Goal: Task Accomplishment & Management: Manage account settings

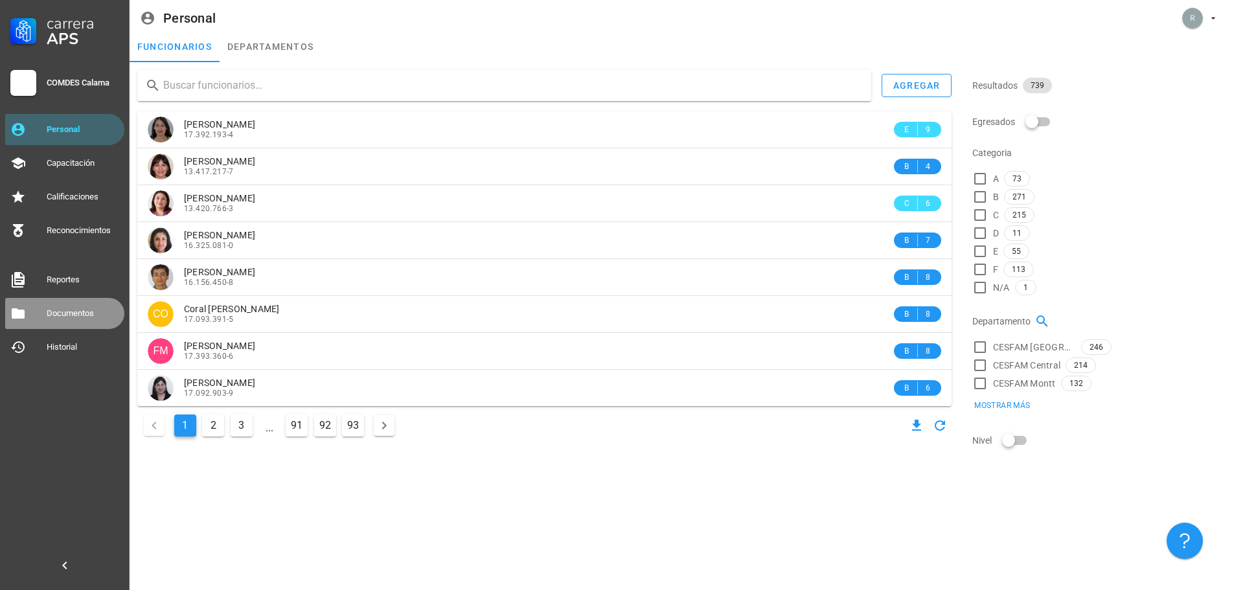
click at [36, 318] on link "Documentos" at bounding box center [64, 313] width 119 height 31
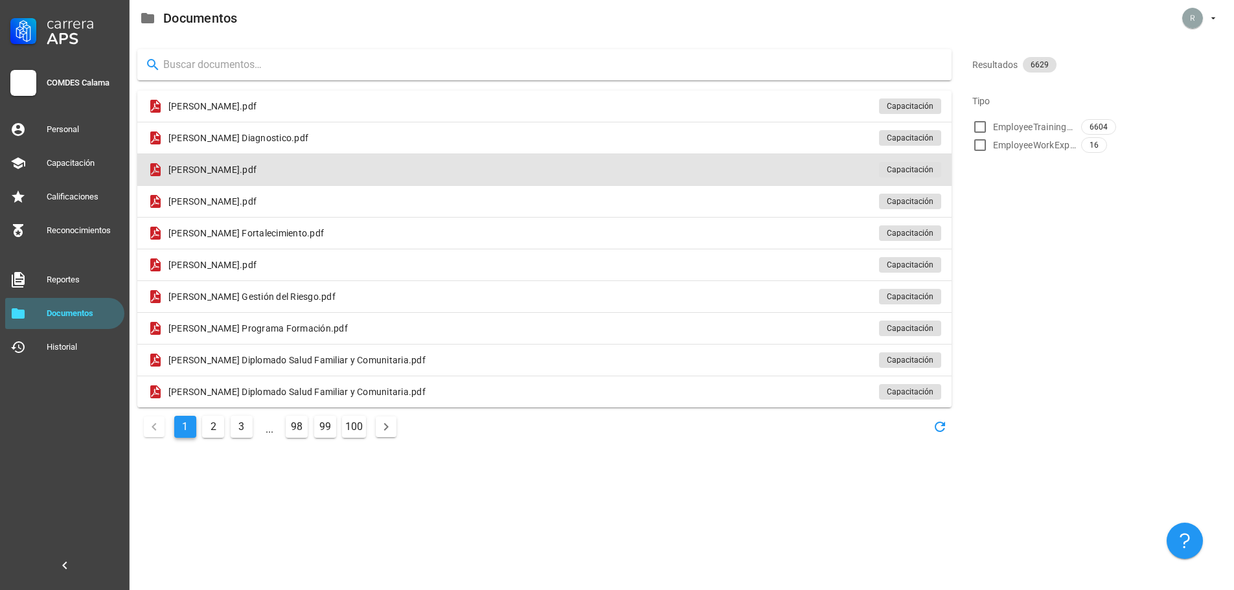
click at [416, 172] on div "[PERSON_NAME].pdf Capacitación" at bounding box center [544, 169] width 814 height 31
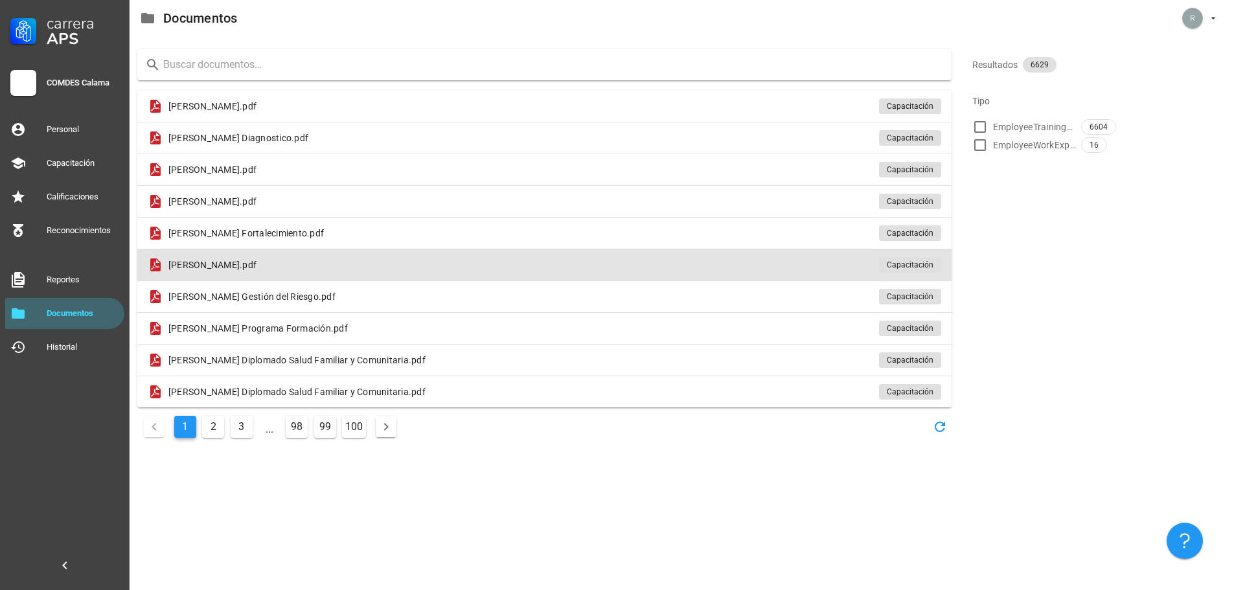
click at [256, 258] on span "[PERSON_NAME].pdf" at bounding box center [212, 264] width 88 height 13
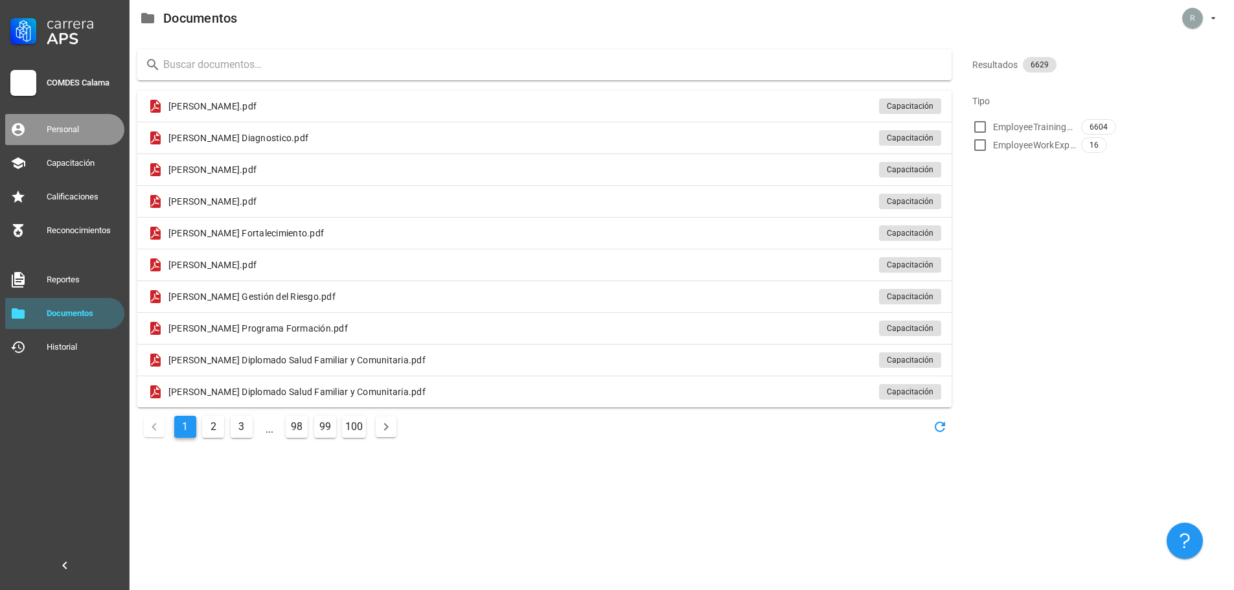
click at [38, 129] on link "Personal" at bounding box center [64, 129] width 119 height 31
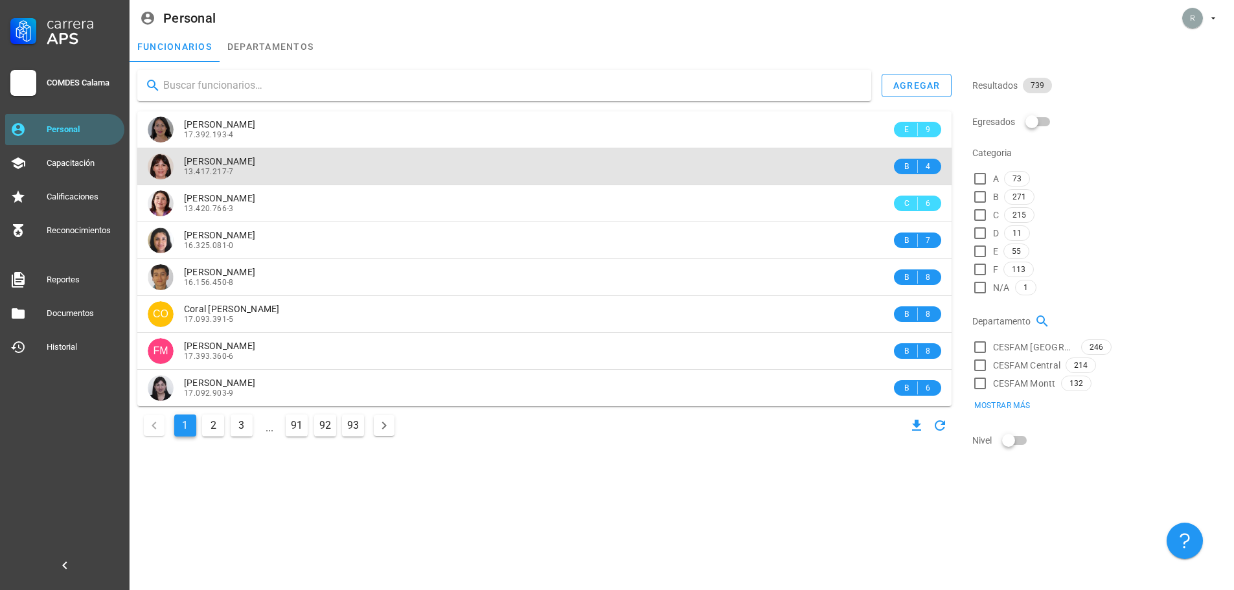
click at [255, 164] on span "[PERSON_NAME]" at bounding box center [219, 161] width 71 height 10
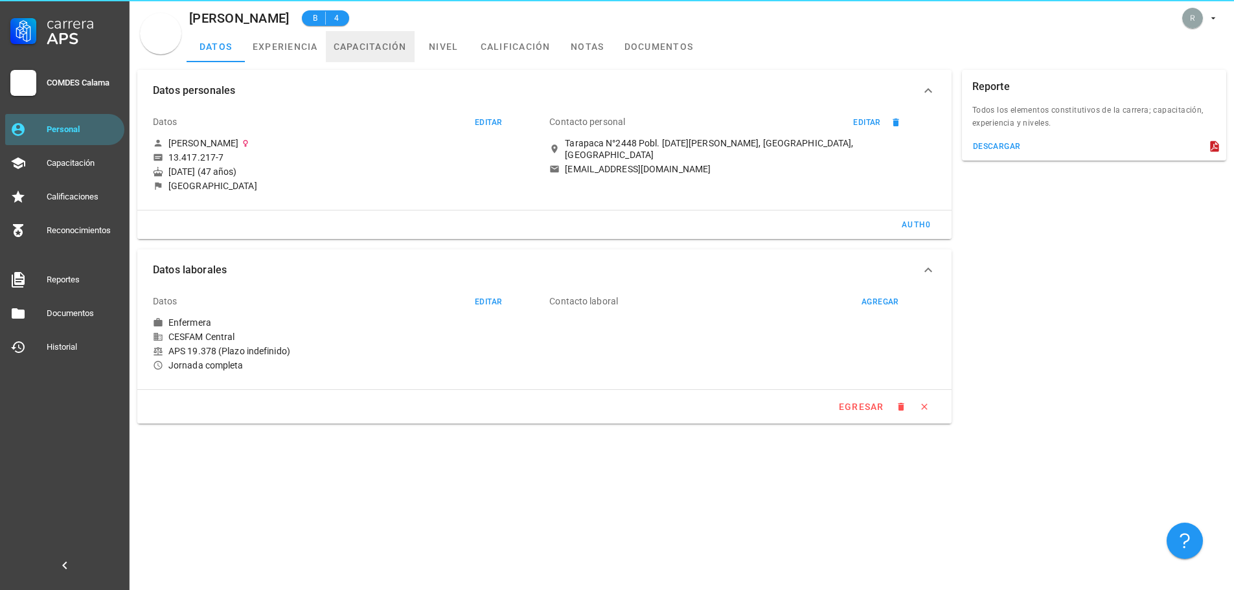
click at [360, 47] on link "capacitación" at bounding box center [370, 46] width 89 height 31
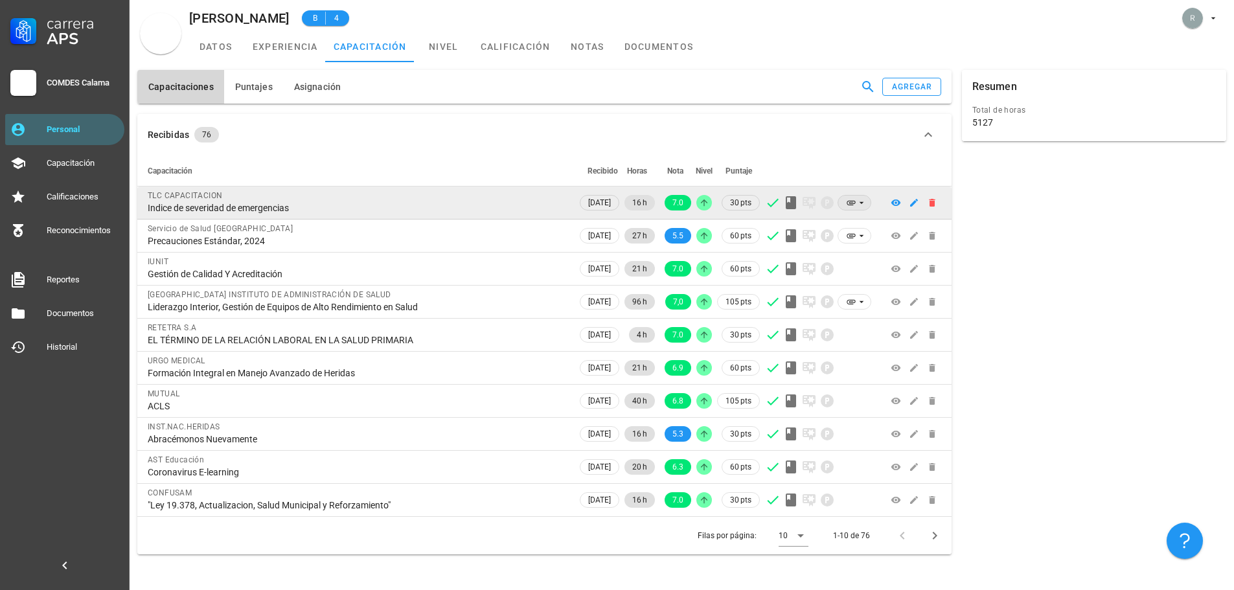
click at [852, 199] on icon at bounding box center [851, 203] width 10 height 10
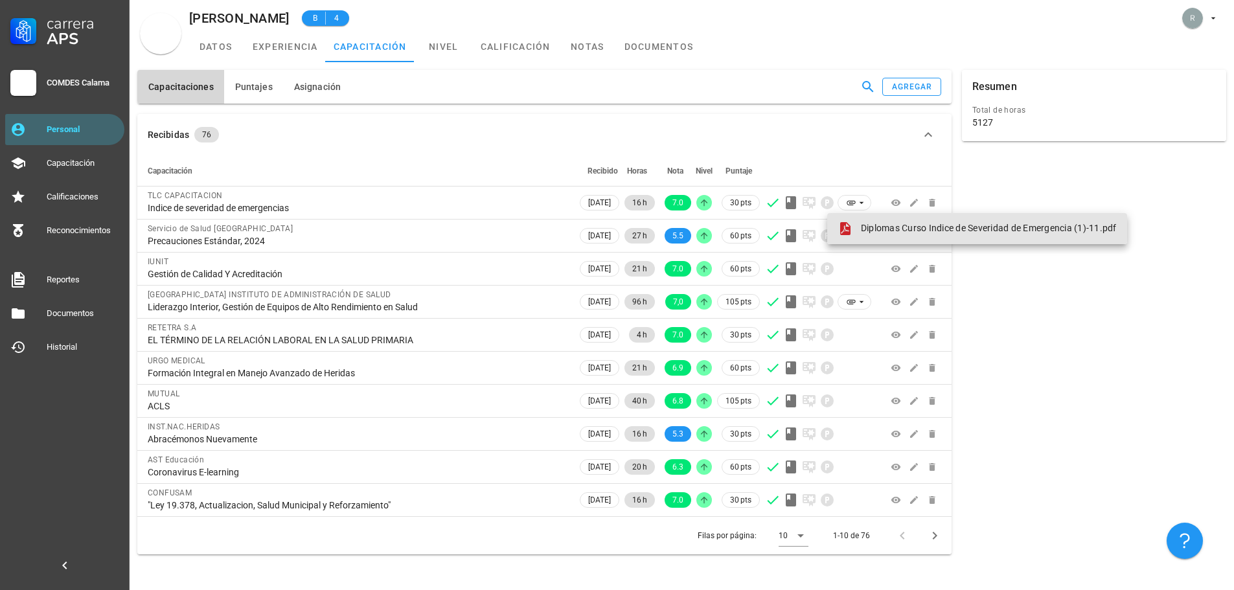
click at [867, 225] on span "Diplomas Curso Indice de Severidad de Emergencia (1)-11.pdf" at bounding box center [989, 228] width 256 height 10
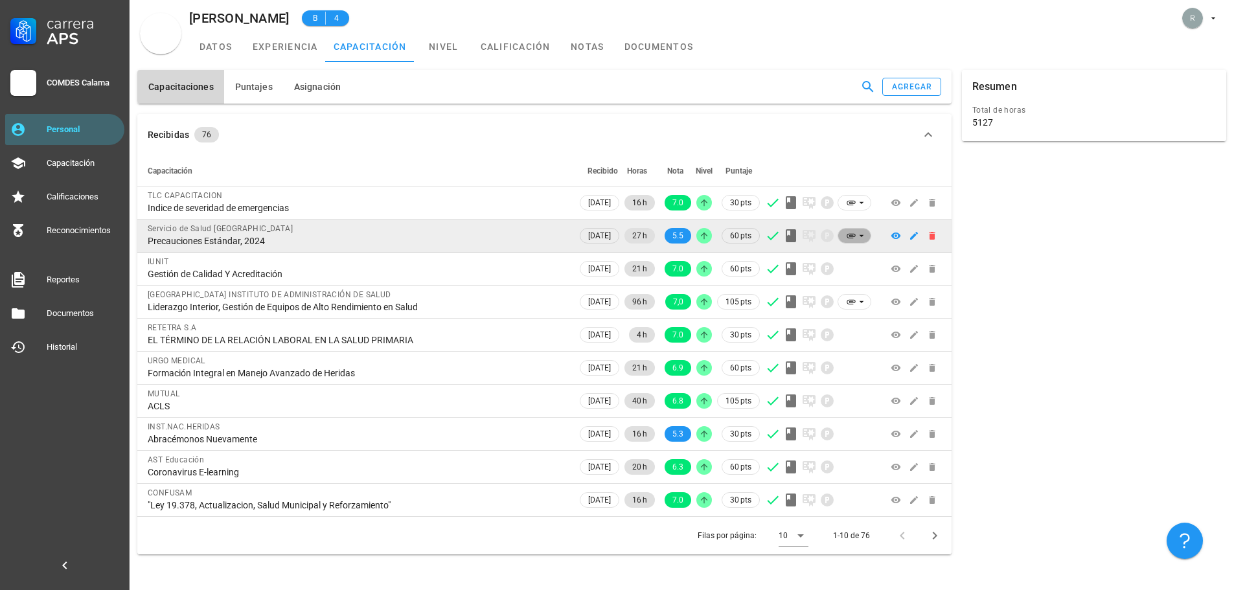
click at [857, 240] on icon at bounding box center [861, 236] width 10 height 10
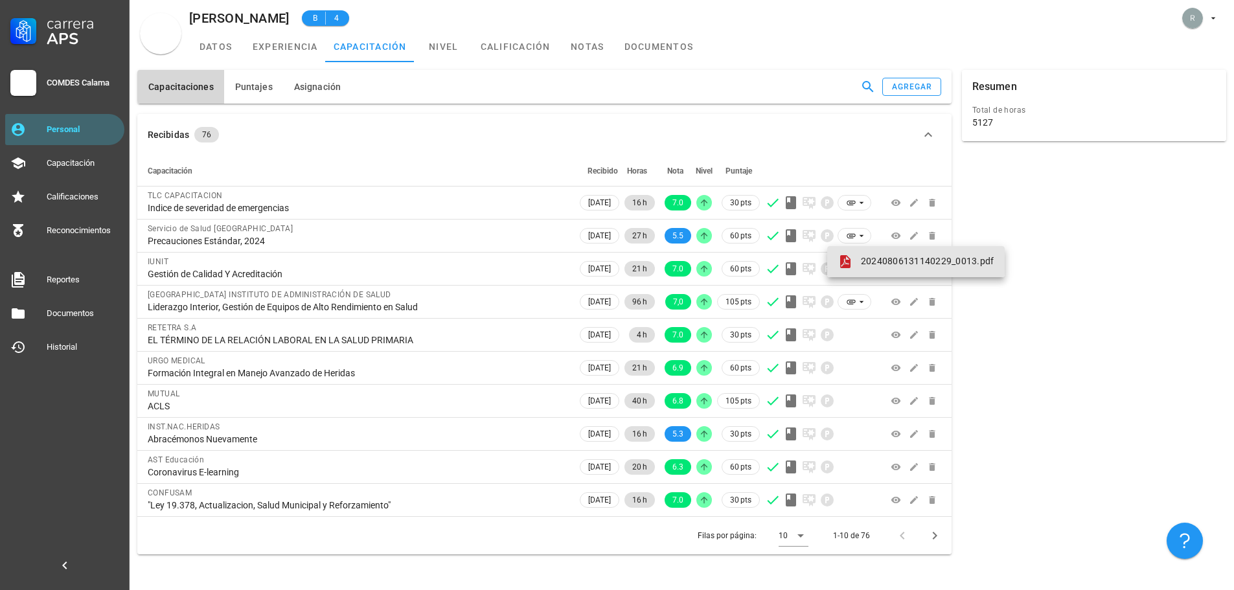
click at [892, 264] on span "20240806131140229_0013.pdf" at bounding box center [927, 261] width 133 height 10
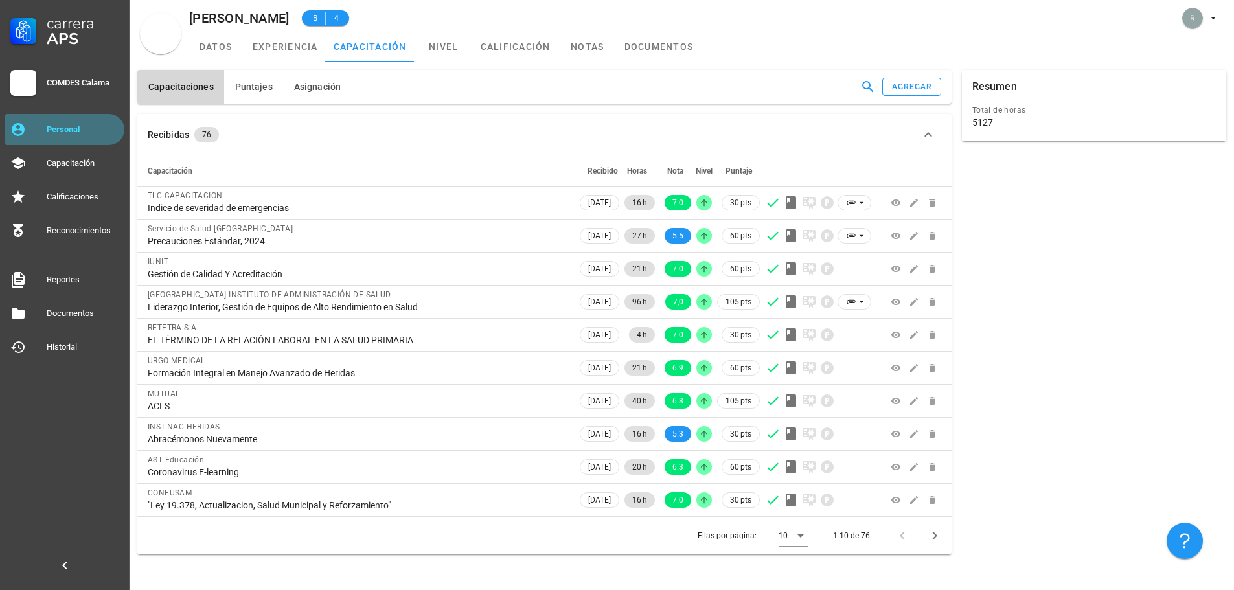
click at [65, 130] on div "Personal" at bounding box center [83, 129] width 73 height 10
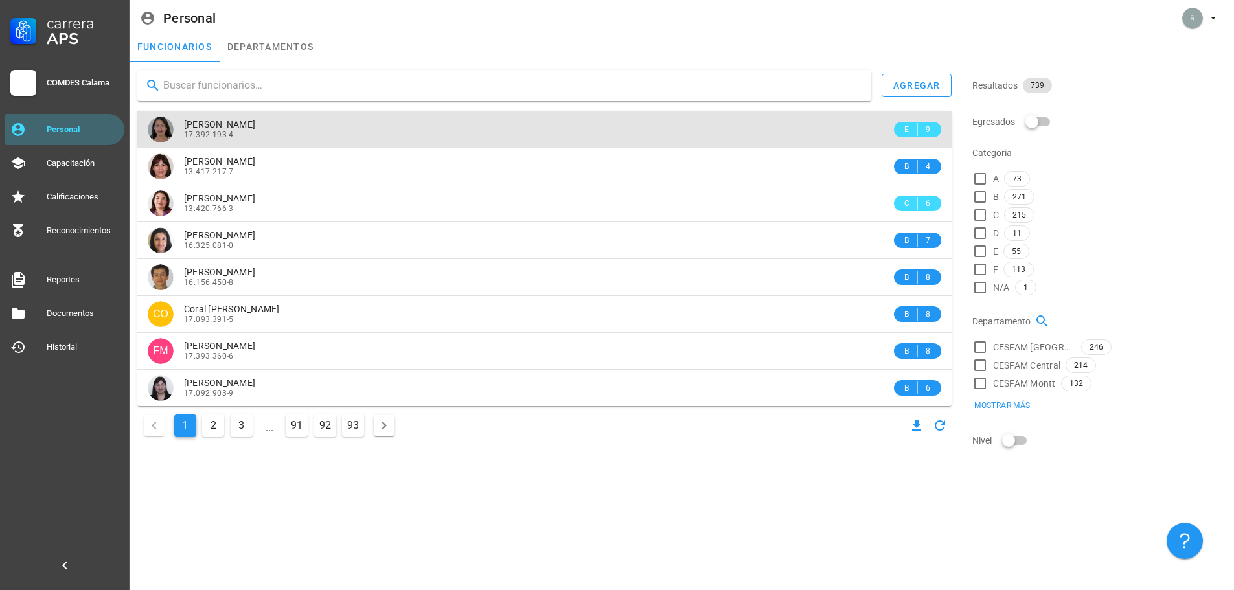
click at [255, 121] on span "[PERSON_NAME]" at bounding box center [219, 124] width 71 height 10
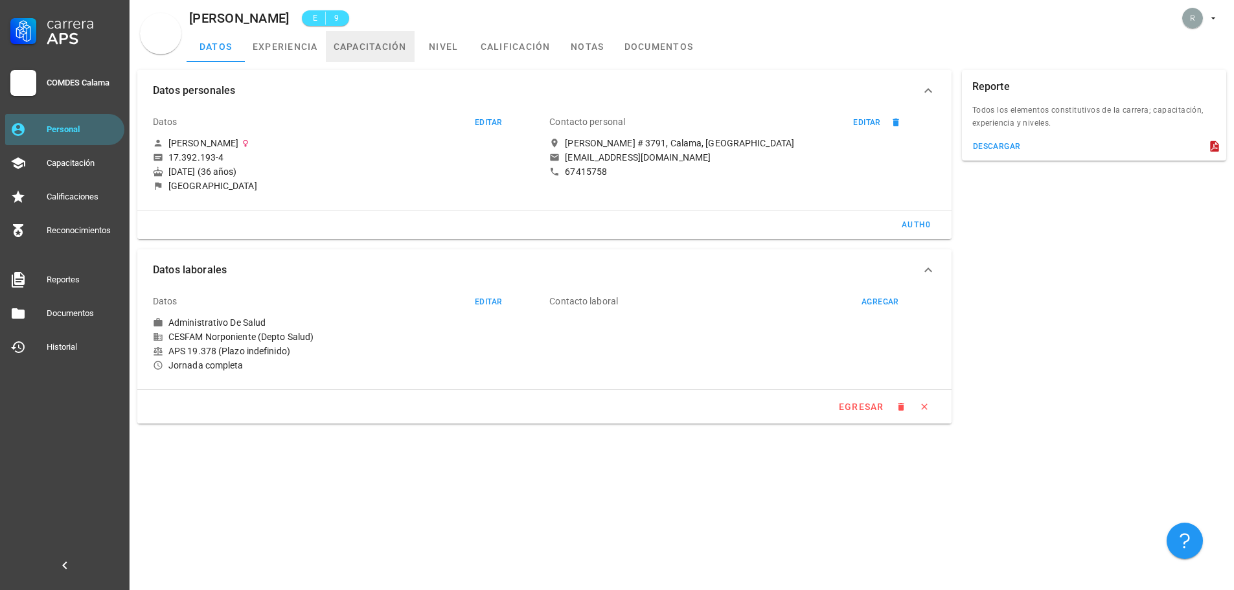
click at [380, 47] on link "capacitación" at bounding box center [370, 46] width 89 height 31
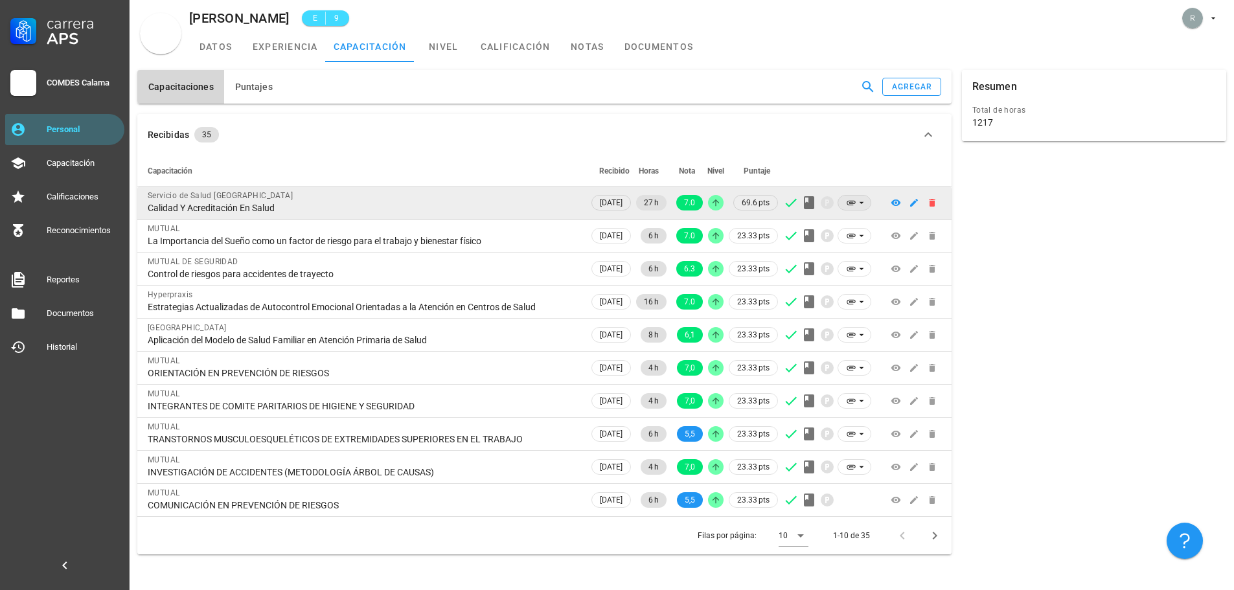
click at [857, 203] on icon at bounding box center [861, 203] width 10 height 10
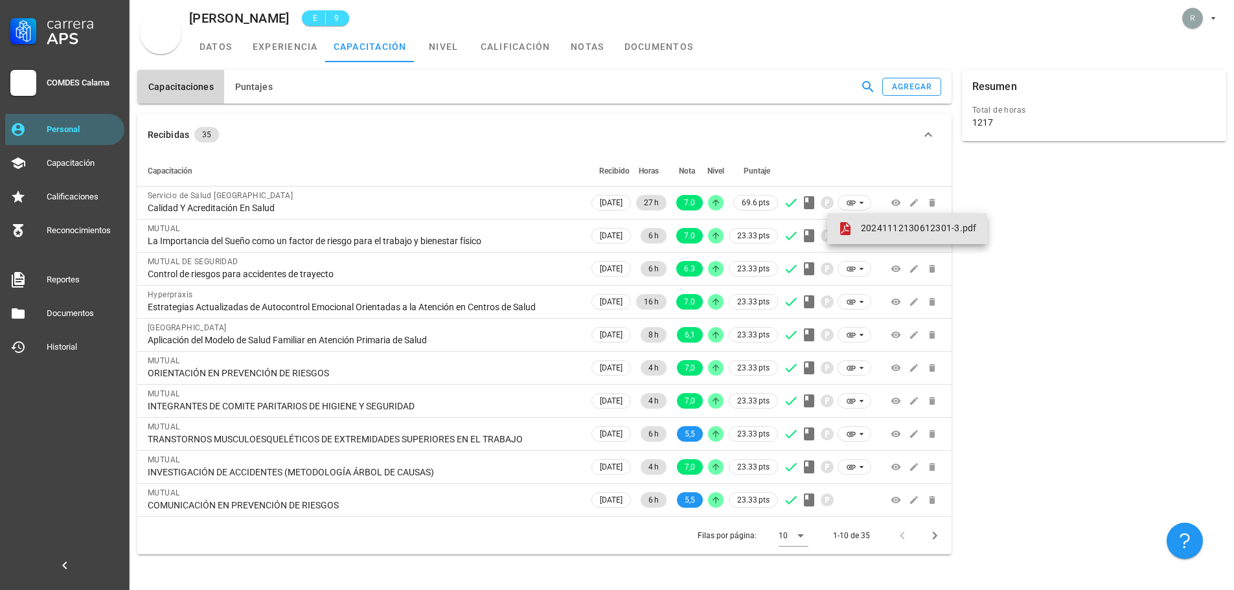
click at [869, 228] on span "20241112130612301-3.pdf" at bounding box center [919, 228] width 116 height 10
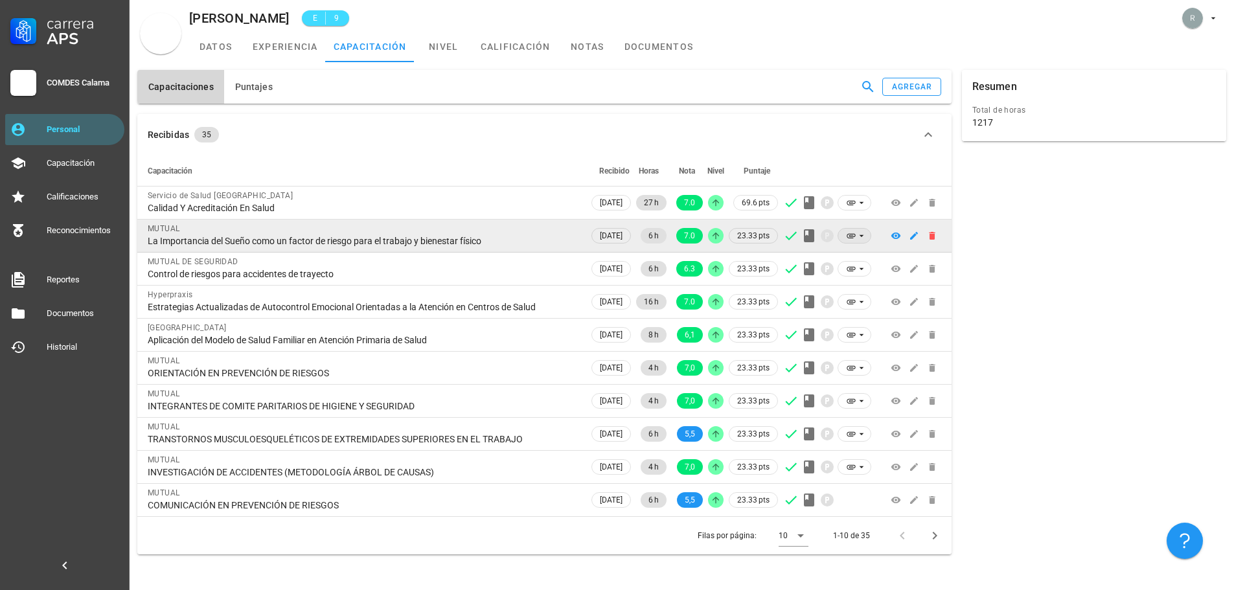
click at [856, 239] on icon at bounding box center [861, 236] width 10 height 10
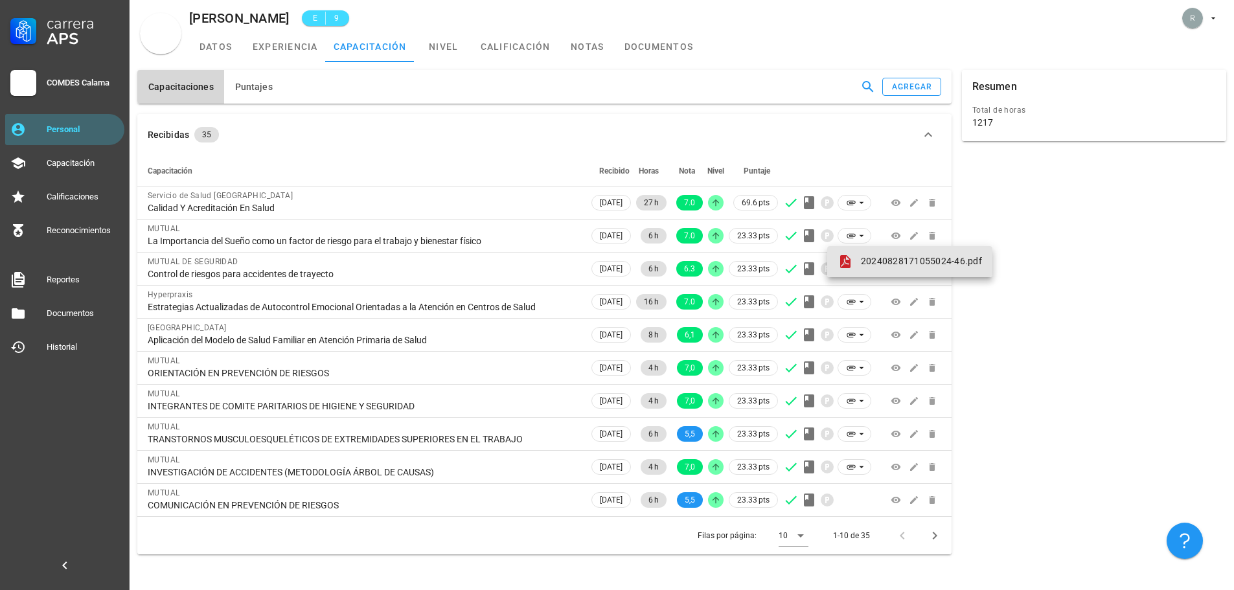
click at [879, 262] on span "20240828171055024-46.pdf" at bounding box center [921, 261] width 121 height 10
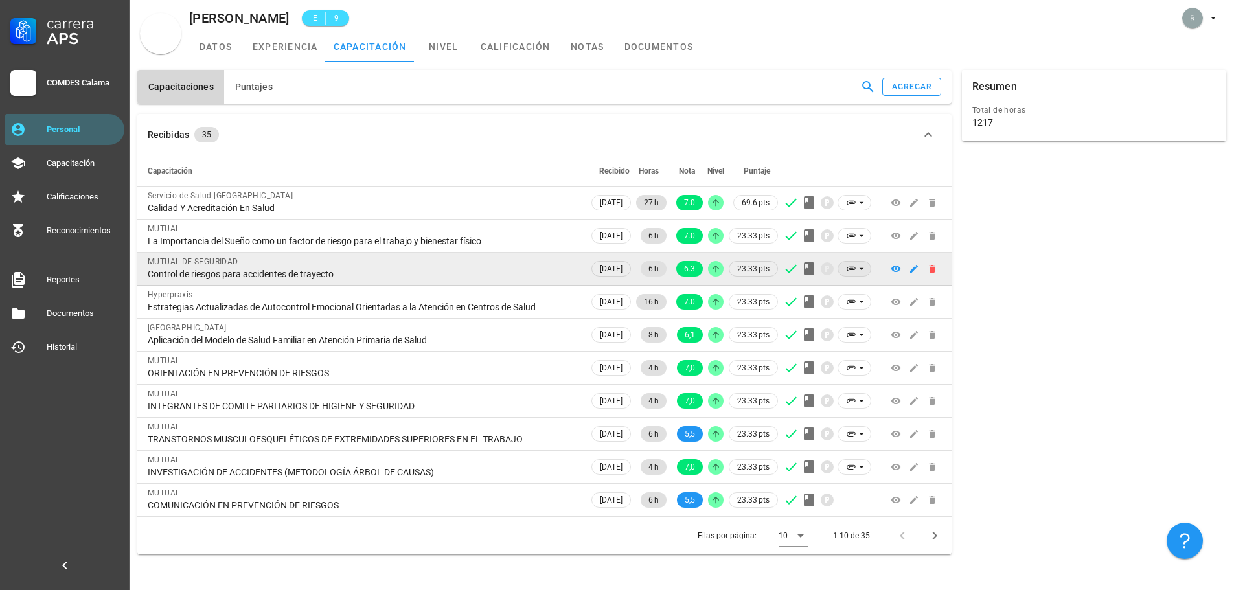
click at [859, 273] on icon at bounding box center [861, 269] width 10 height 10
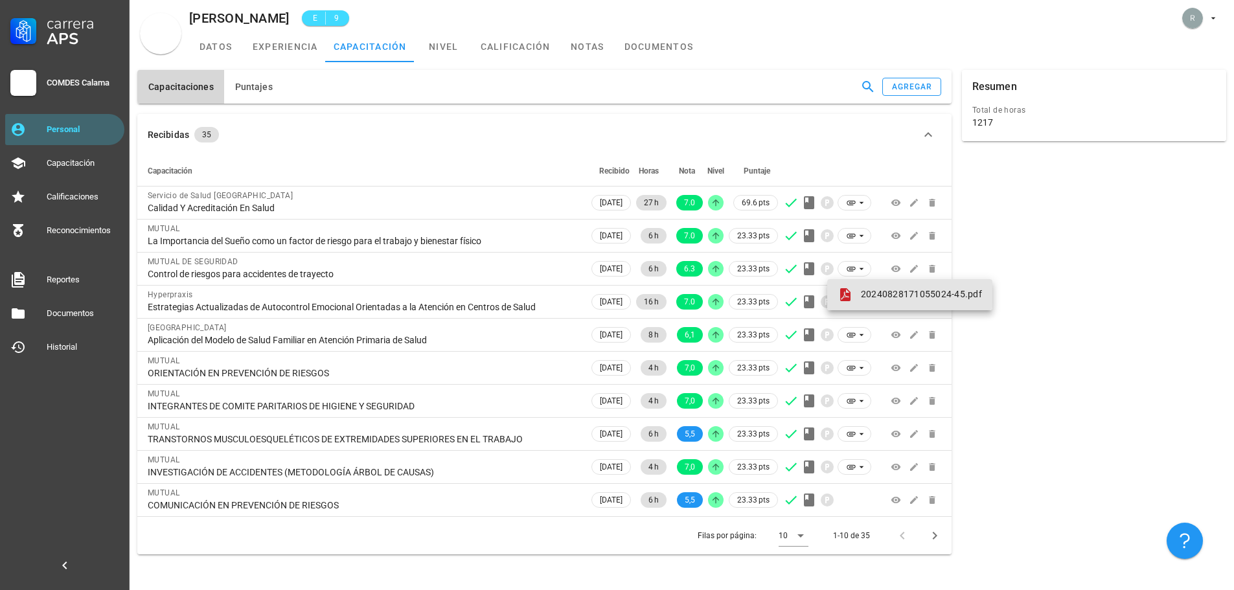
click at [890, 293] on span "20240828171055024-45.pdf" at bounding box center [921, 294] width 121 height 10
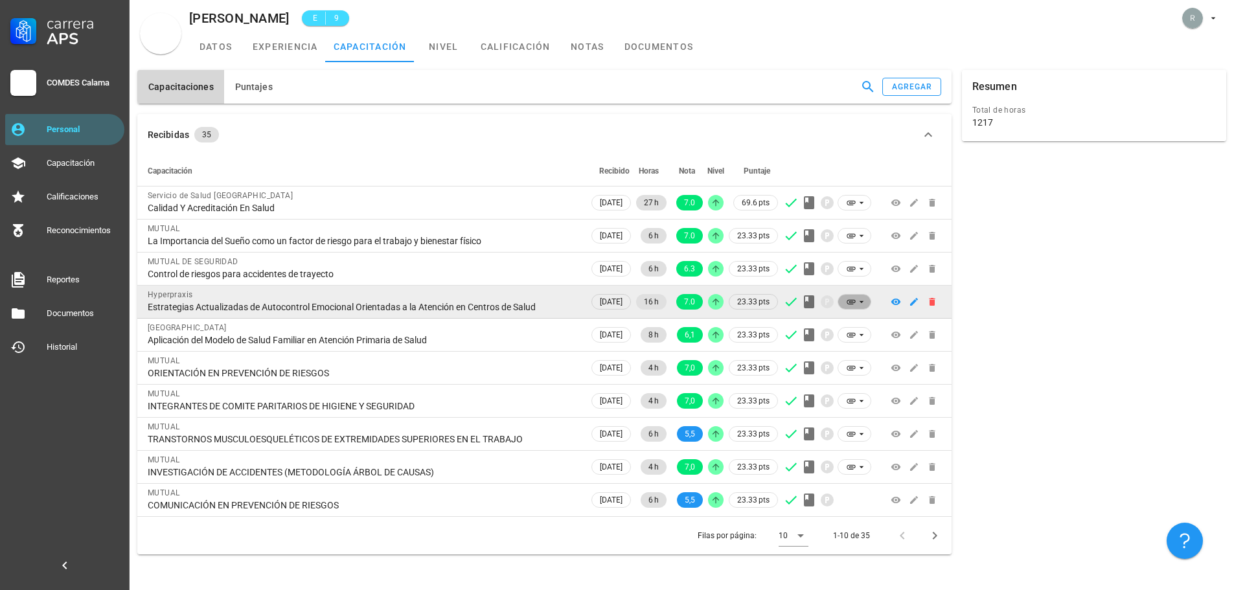
click at [857, 300] on icon at bounding box center [861, 302] width 10 height 10
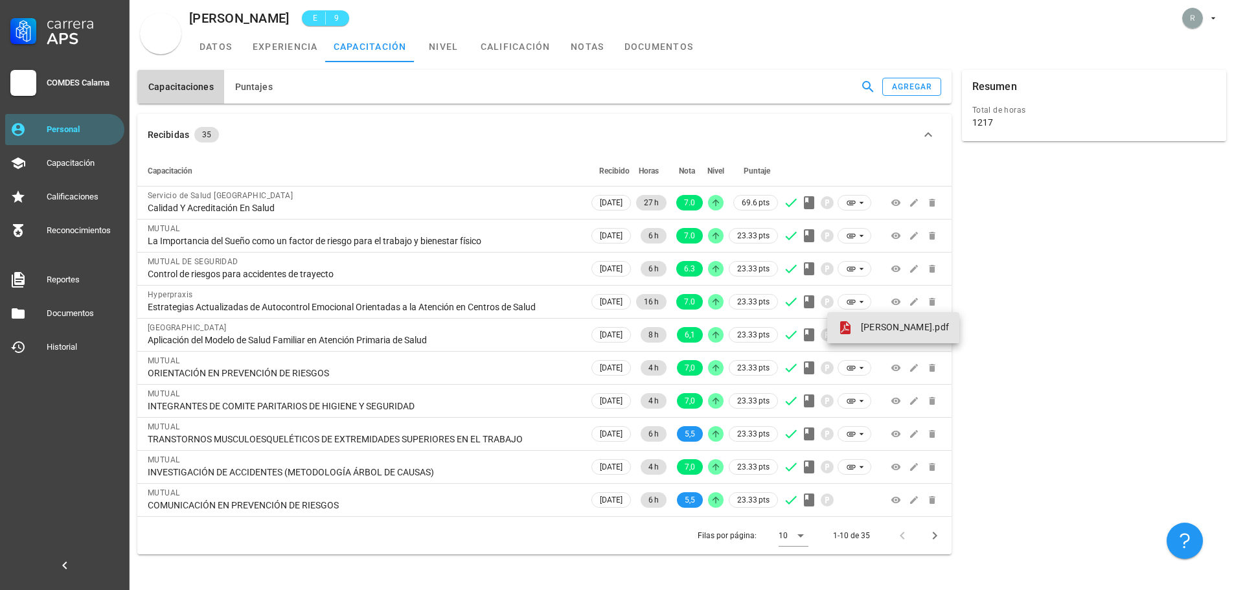
click at [872, 329] on span "[PERSON_NAME].pdf" at bounding box center [905, 327] width 88 height 10
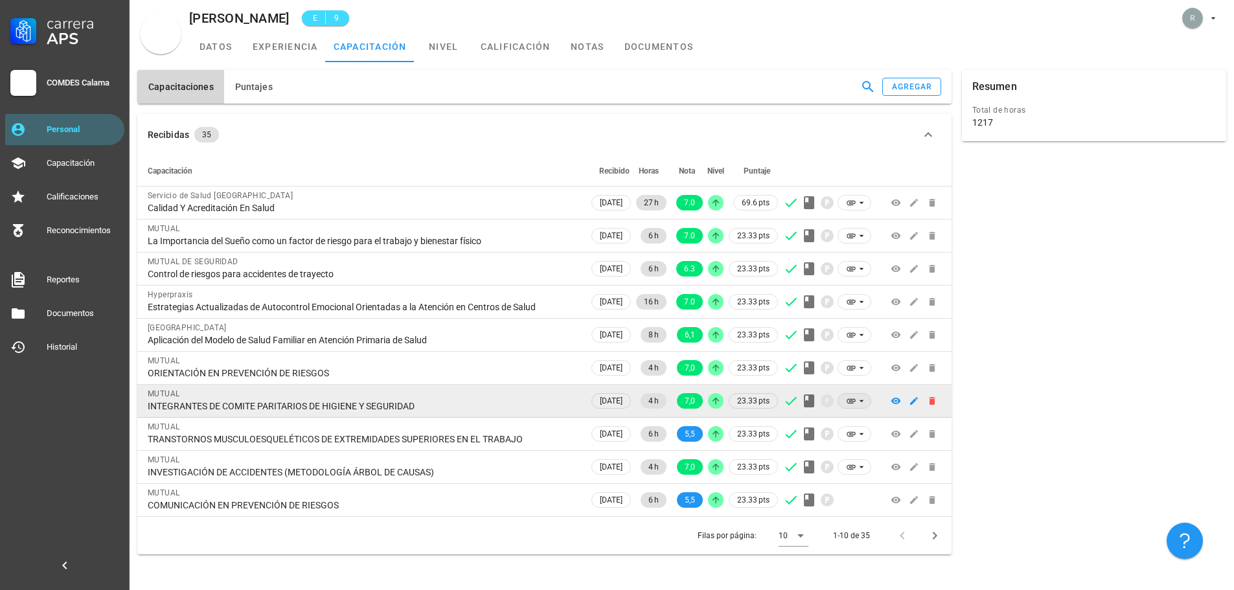
click at [859, 392] on td at bounding box center [828, 401] width 96 height 33
click at [859, 398] on icon at bounding box center [861, 401] width 10 height 10
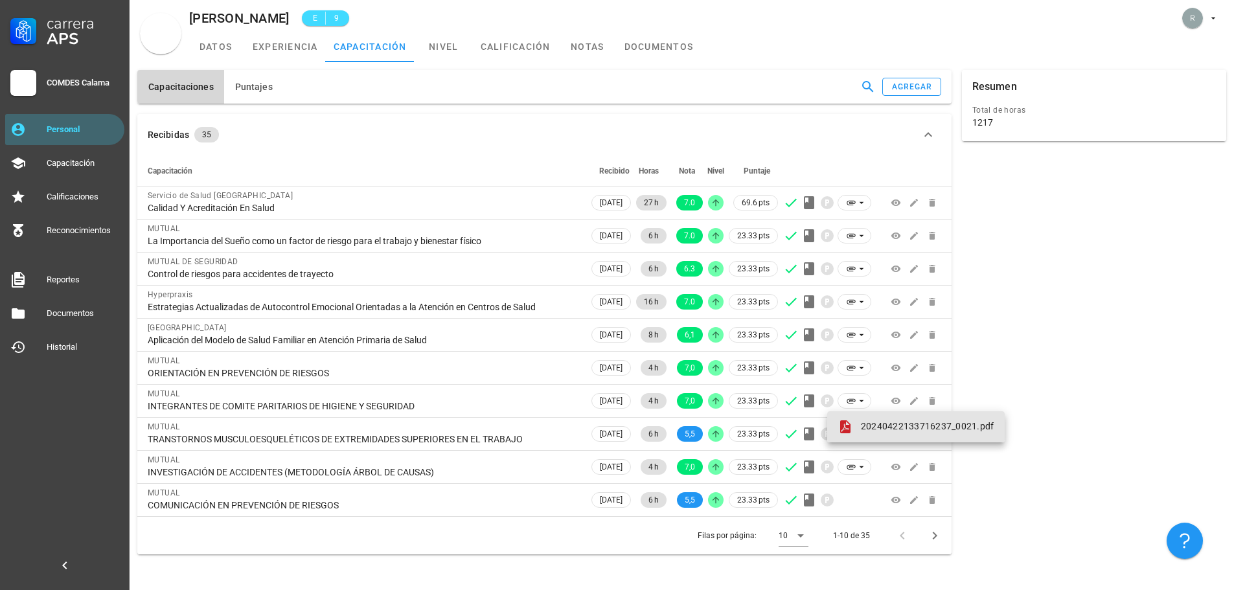
click at [879, 426] on span "20240422133716237_0021.pdf" at bounding box center [927, 426] width 133 height 10
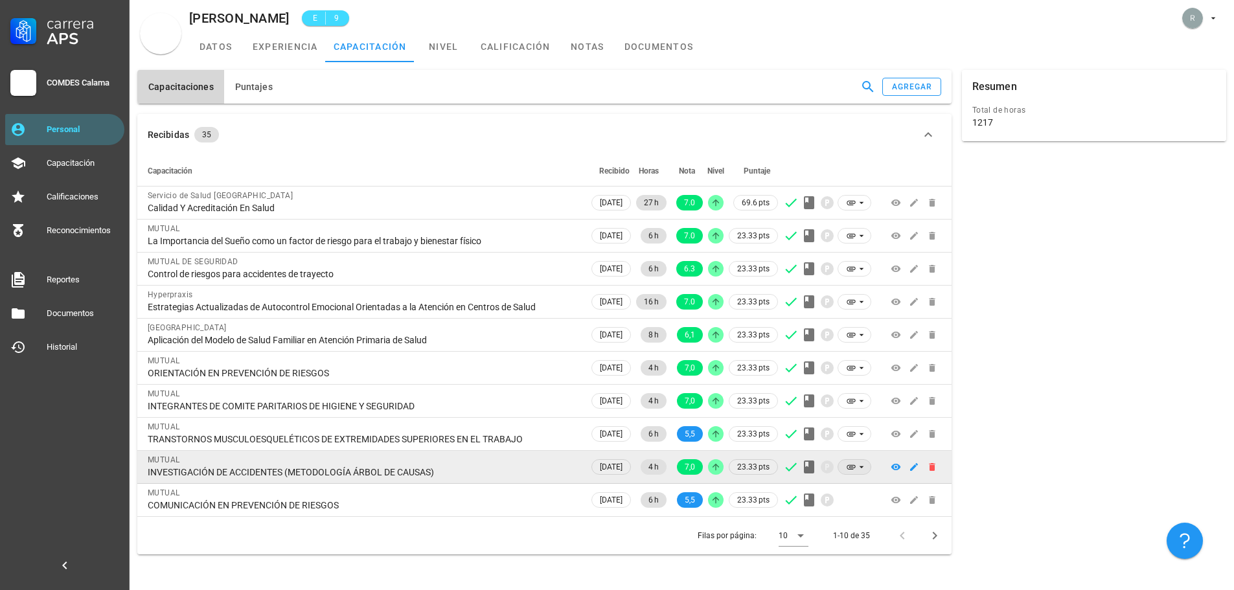
click at [863, 467] on icon at bounding box center [861, 467] width 10 height 10
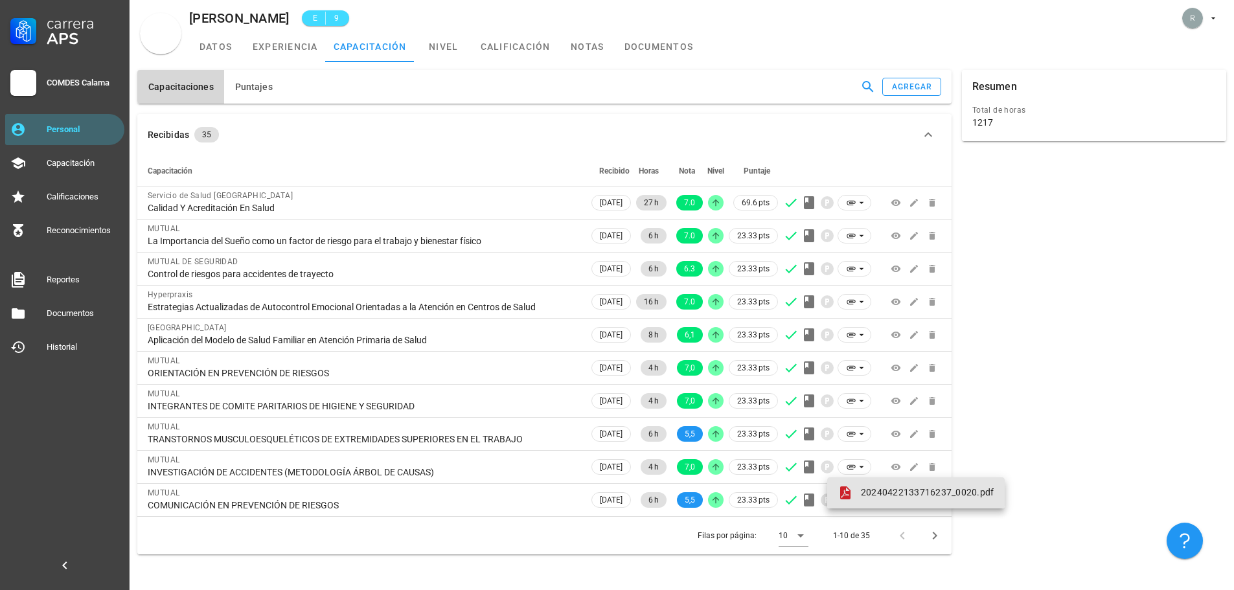
click at [885, 495] on span "20240422133716237_0020.pdf" at bounding box center [927, 492] width 133 height 10
drag, startPoint x: 1151, startPoint y: 411, endPoint x: 1155, endPoint y: 392, distance: 19.2
click at [1151, 411] on div "Resumen Total de horas 1217" at bounding box center [1094, 312] width 275 height 495
